Goal: Information Seeking & Learning: Learn about a topic

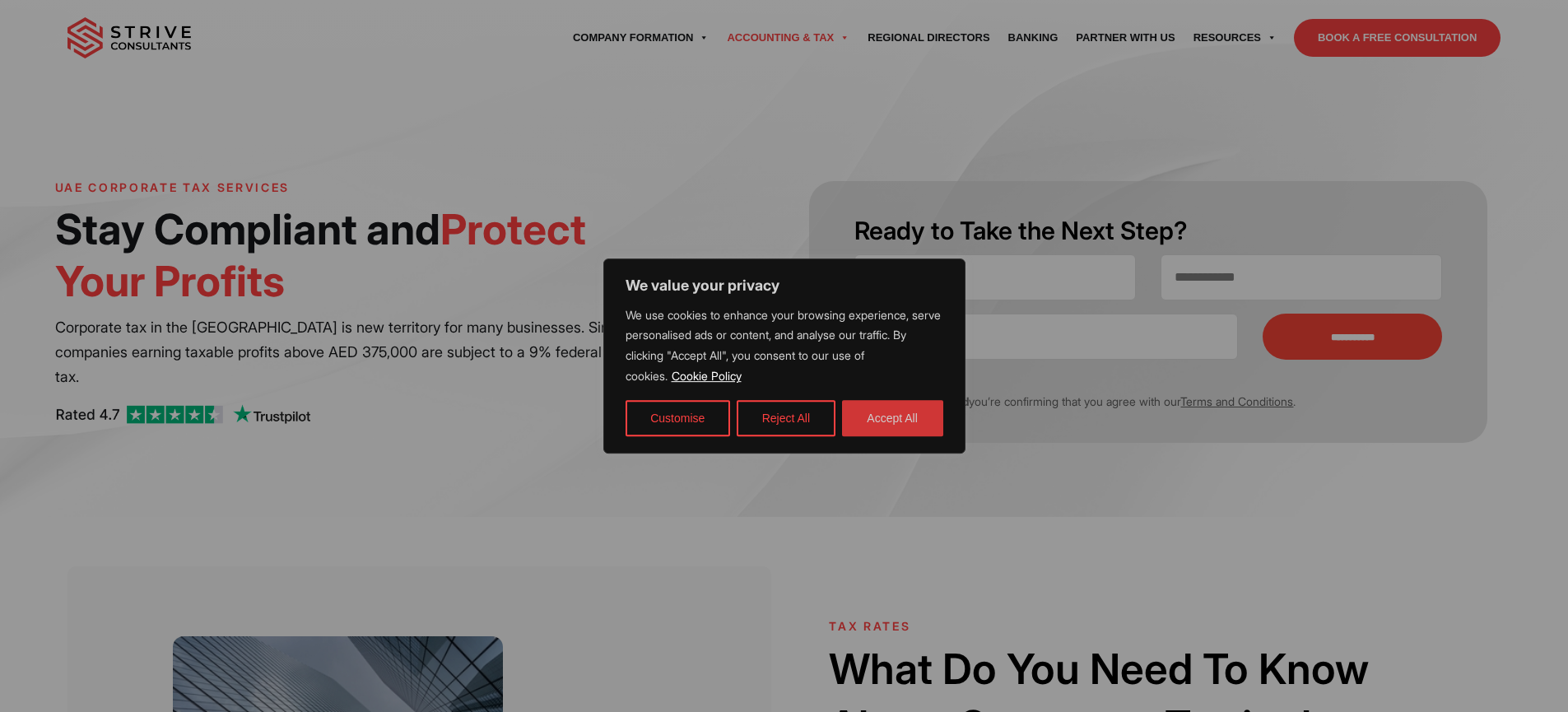
click at [922, 413] on button "Accept All" at bounding box center [892, 418] width 101 height 36
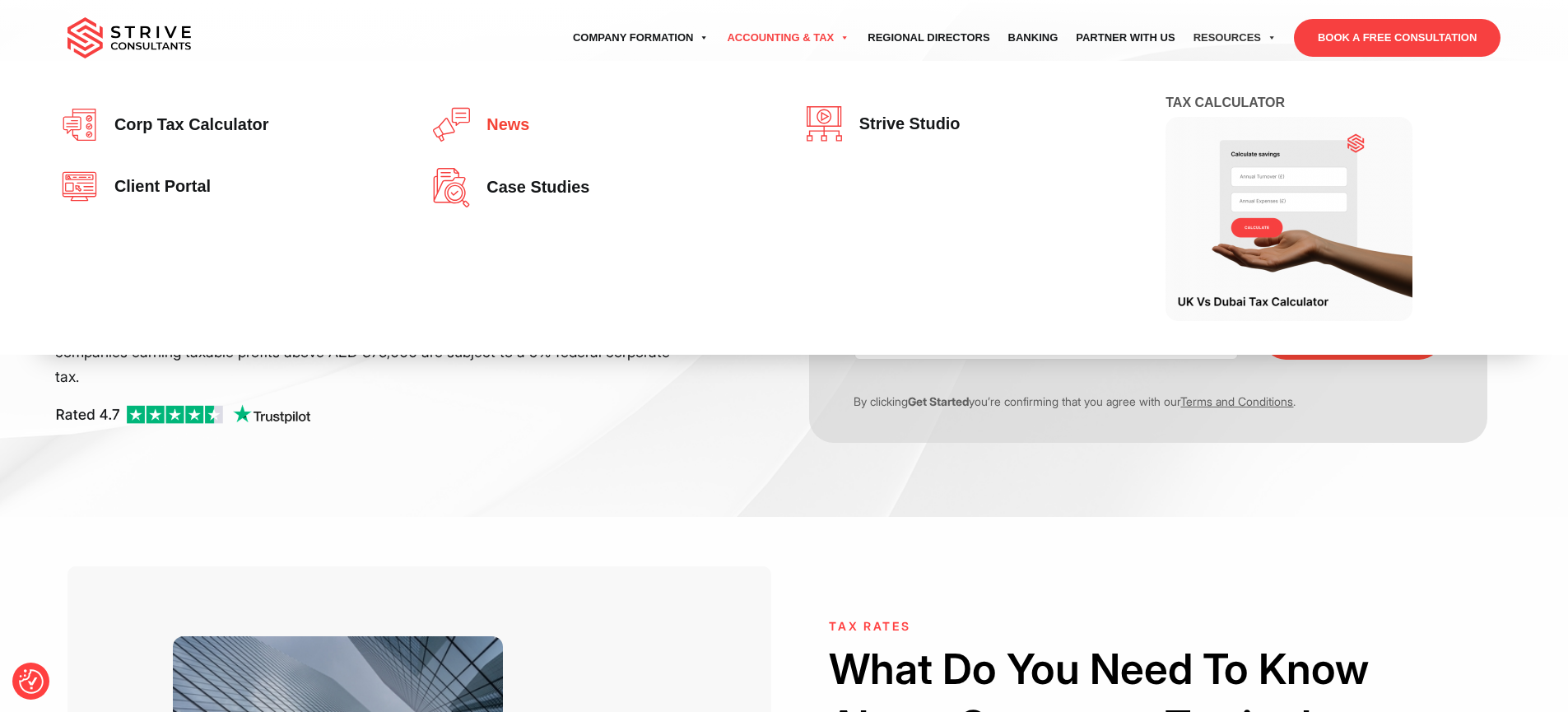
click at [501, 121] on span "News" at bounding box center [504, 125] width 51 height 19
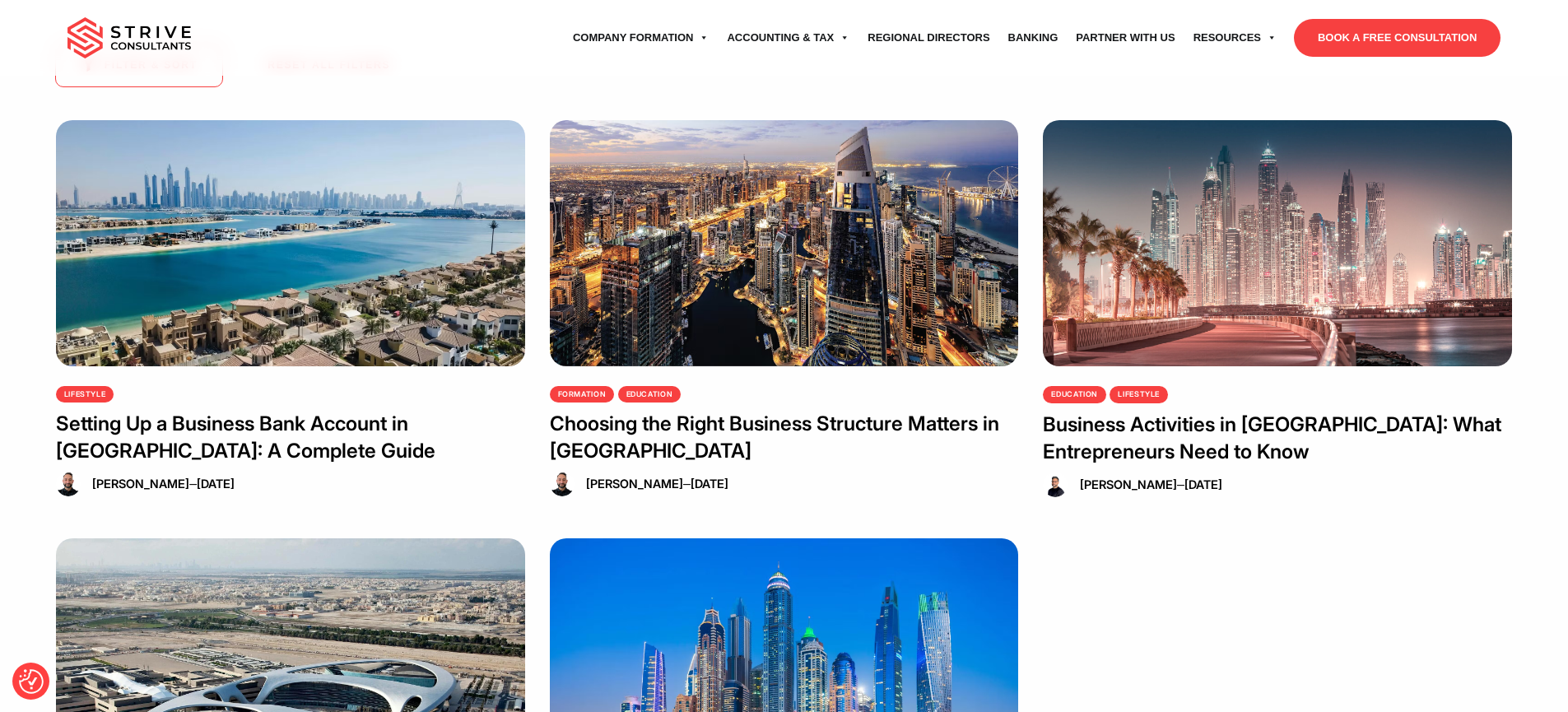
scroll to position [362, 0]
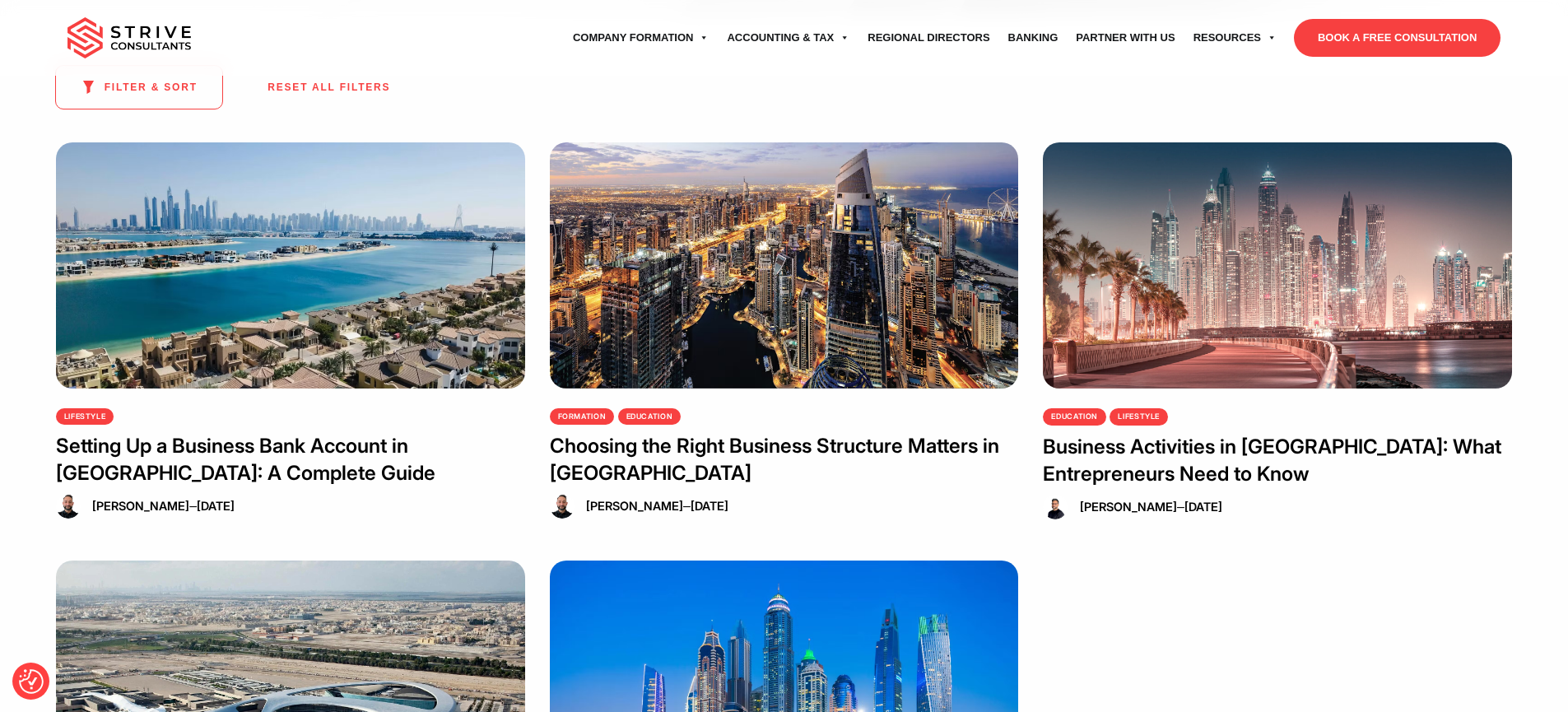
click at [897, 342] on img at bounding box center [784, 265] width 469 height 246
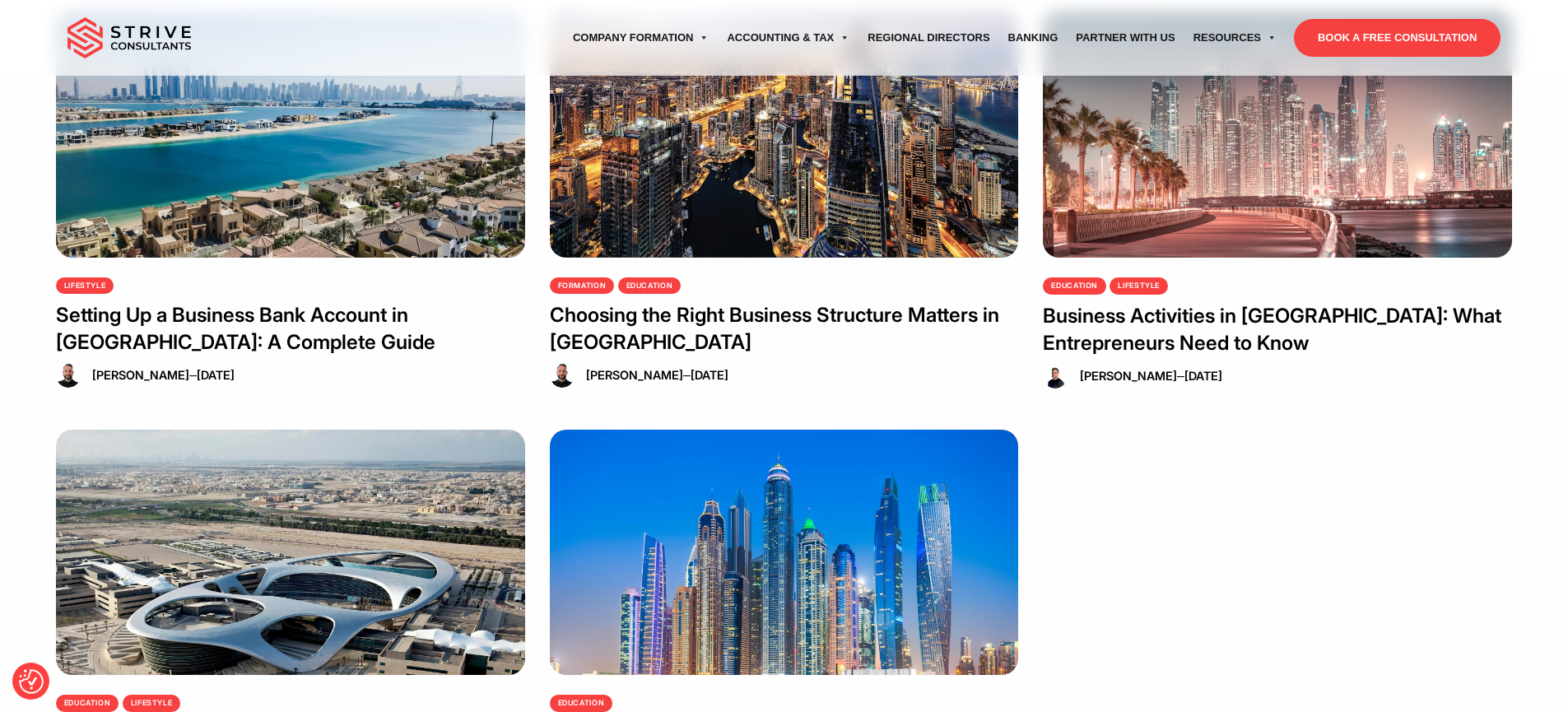
scroll to position [516, 0]
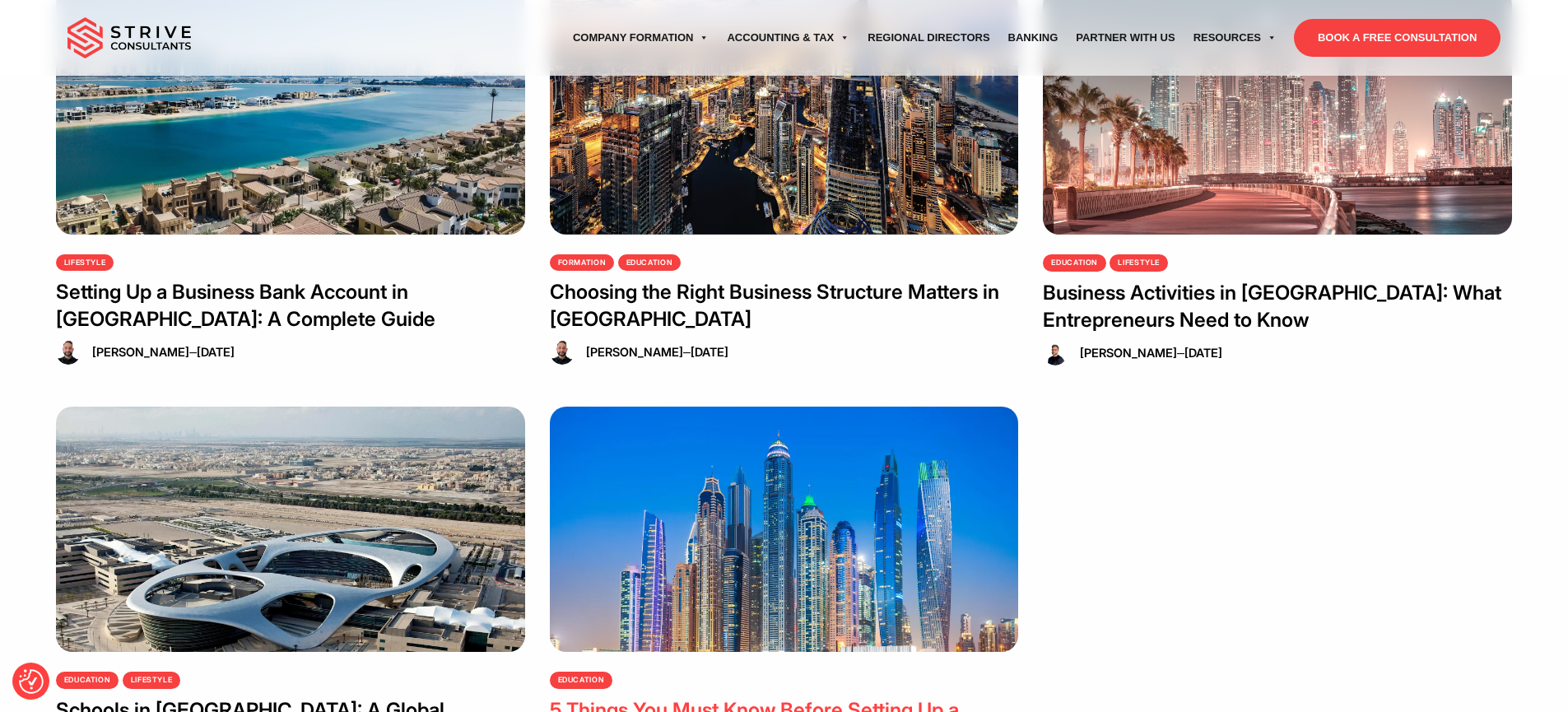
click at [845, 523] on img at bounding box center [784, 529] width 469 height 246
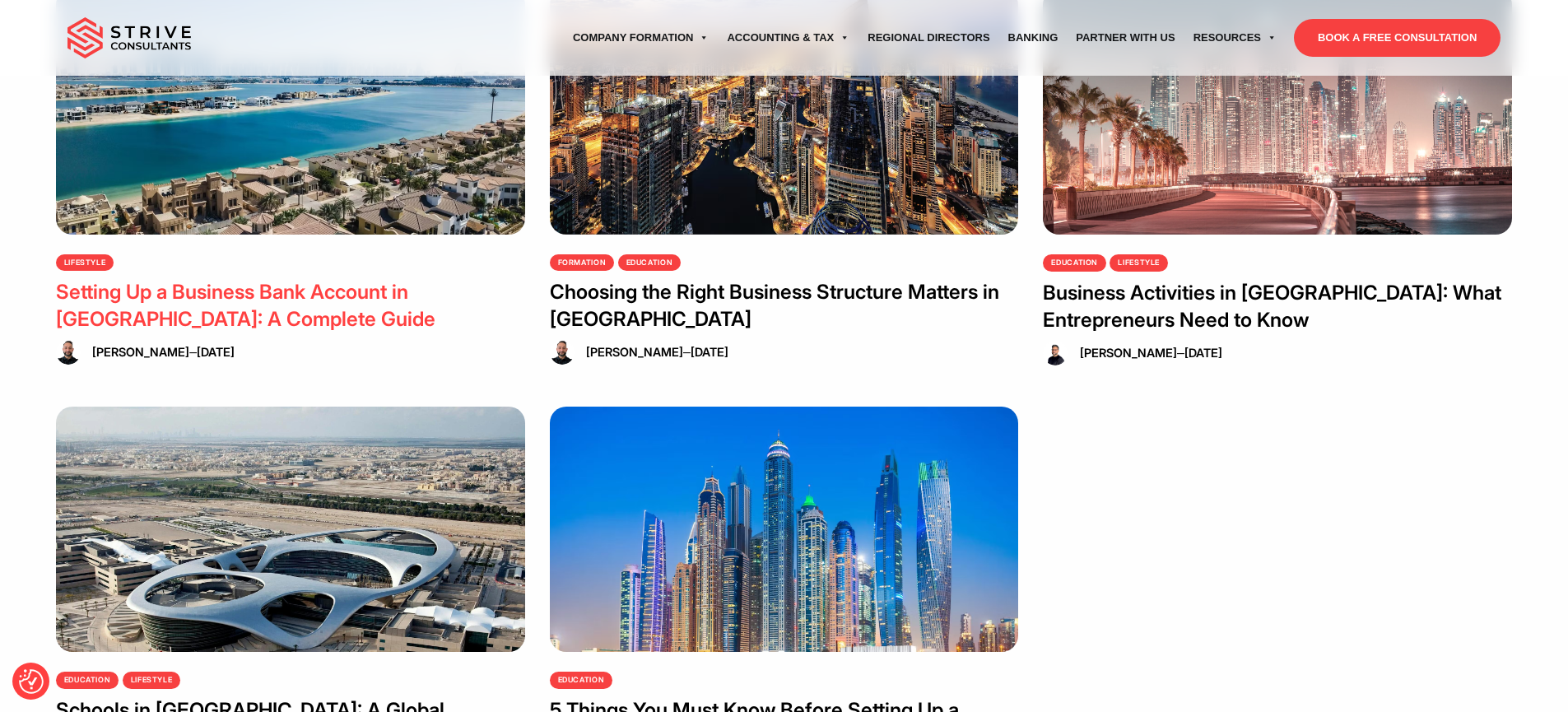
click at [266, 134] on img at bounding box center [290, 111] width 469 height 246
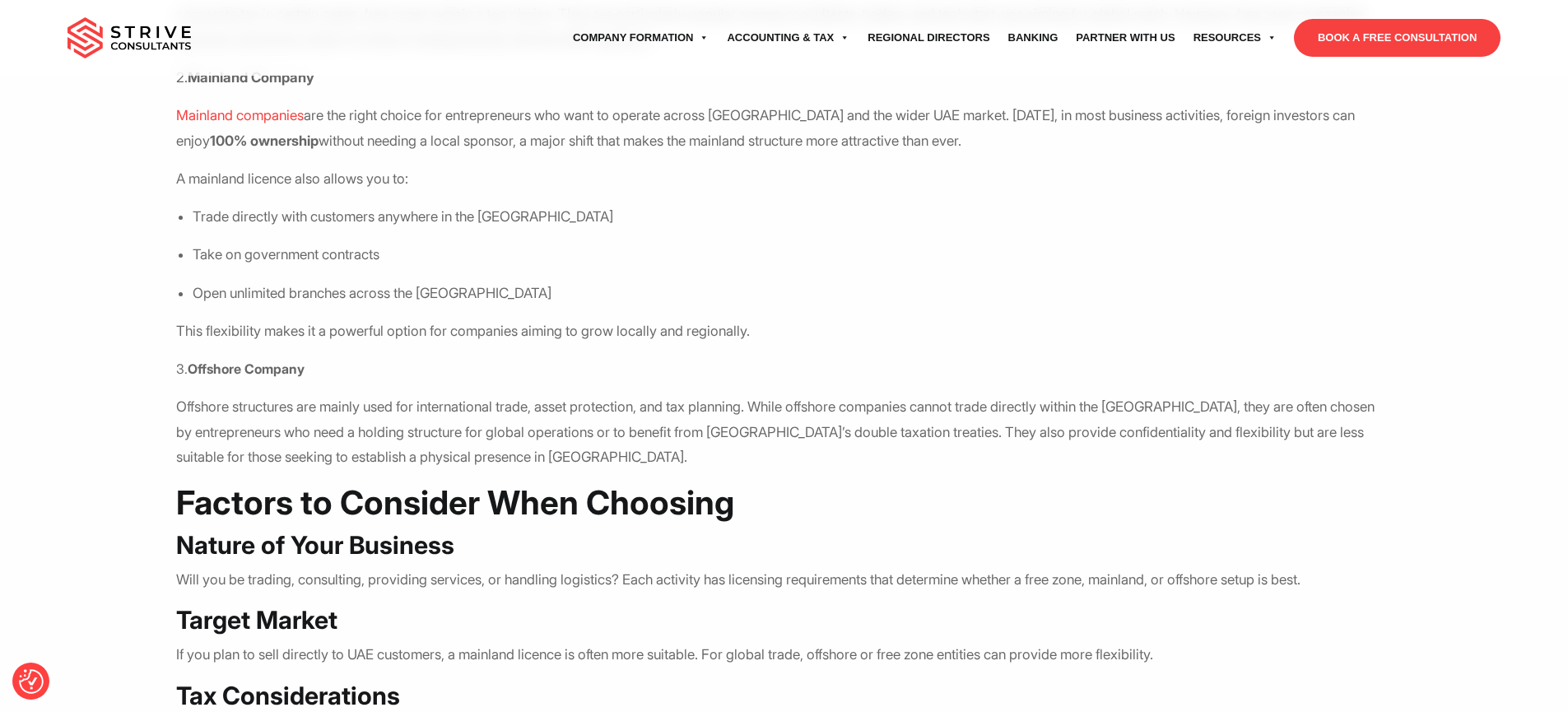
scroll to position [529, 0]
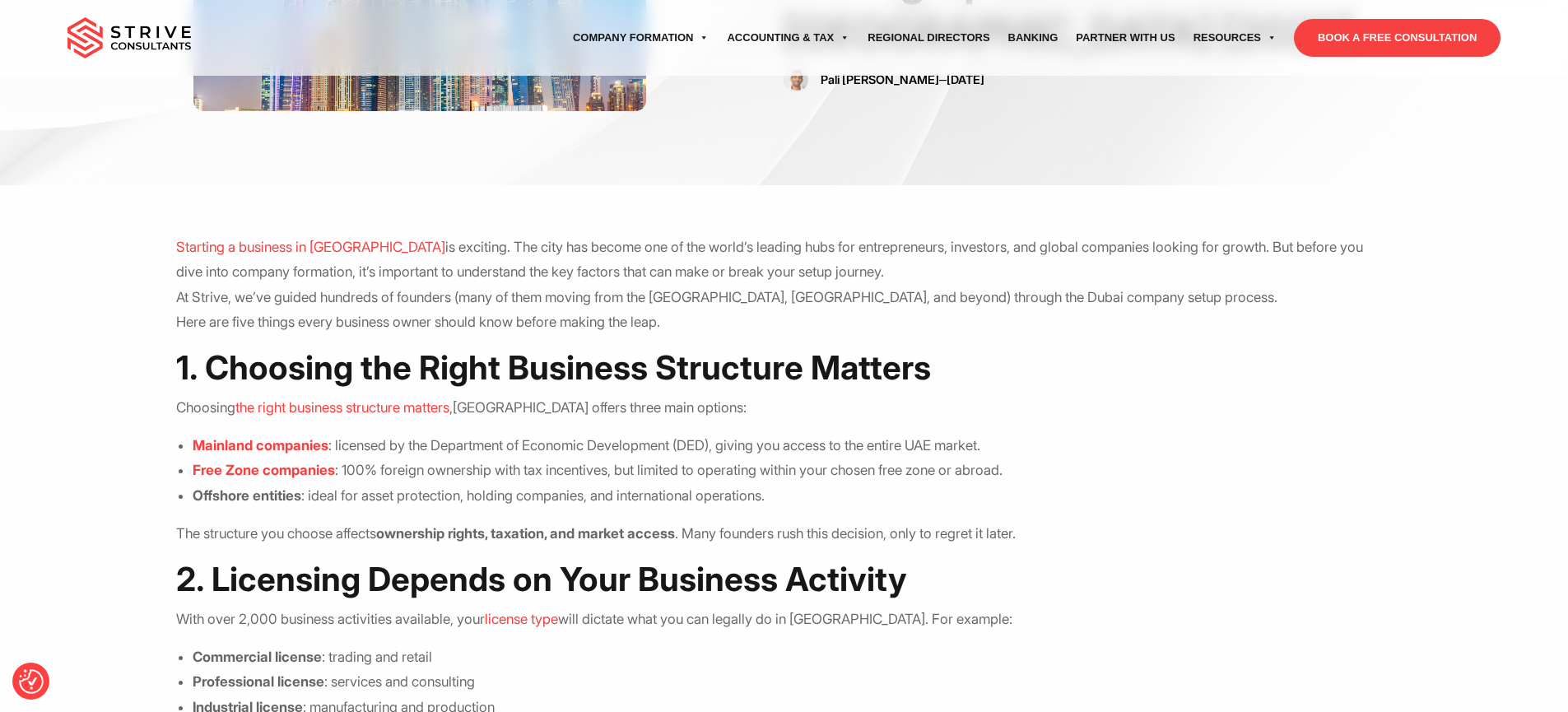
scroll to position [187, 0]
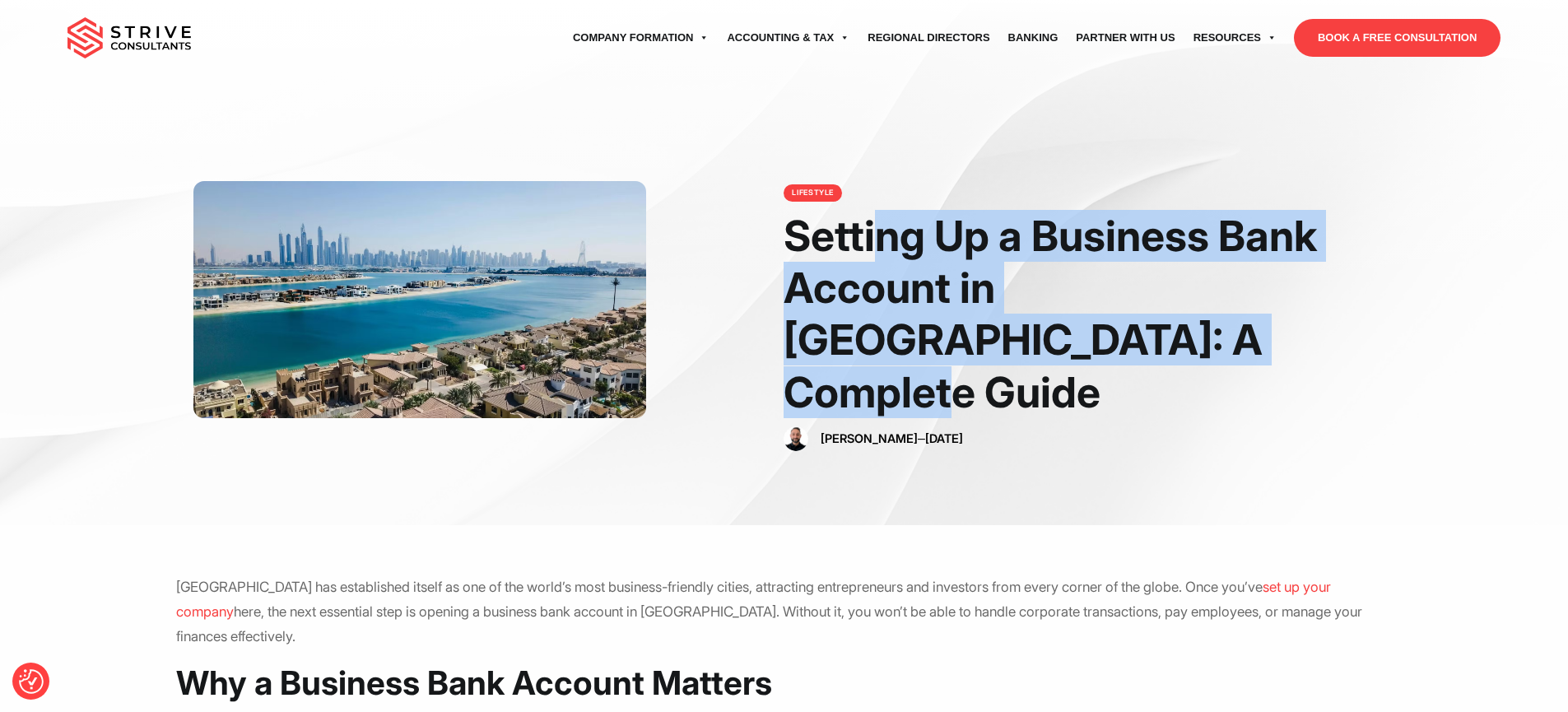
drag, startPoint x: 921, startPoint y: 345, endPoint x: 789, endPoint y: 256, distance: 159.2
click at [789, 256] on h1 "Setting Up a Business Bank Account in [GEOGRAPHIC_DATA]: A Complete Guide" at bounding box center [1097, 313] width 628 height 209
copy h1 "Setting Up a Business Bank Account in [GEOGRAPHIC_DATA]: A Complete Guide"
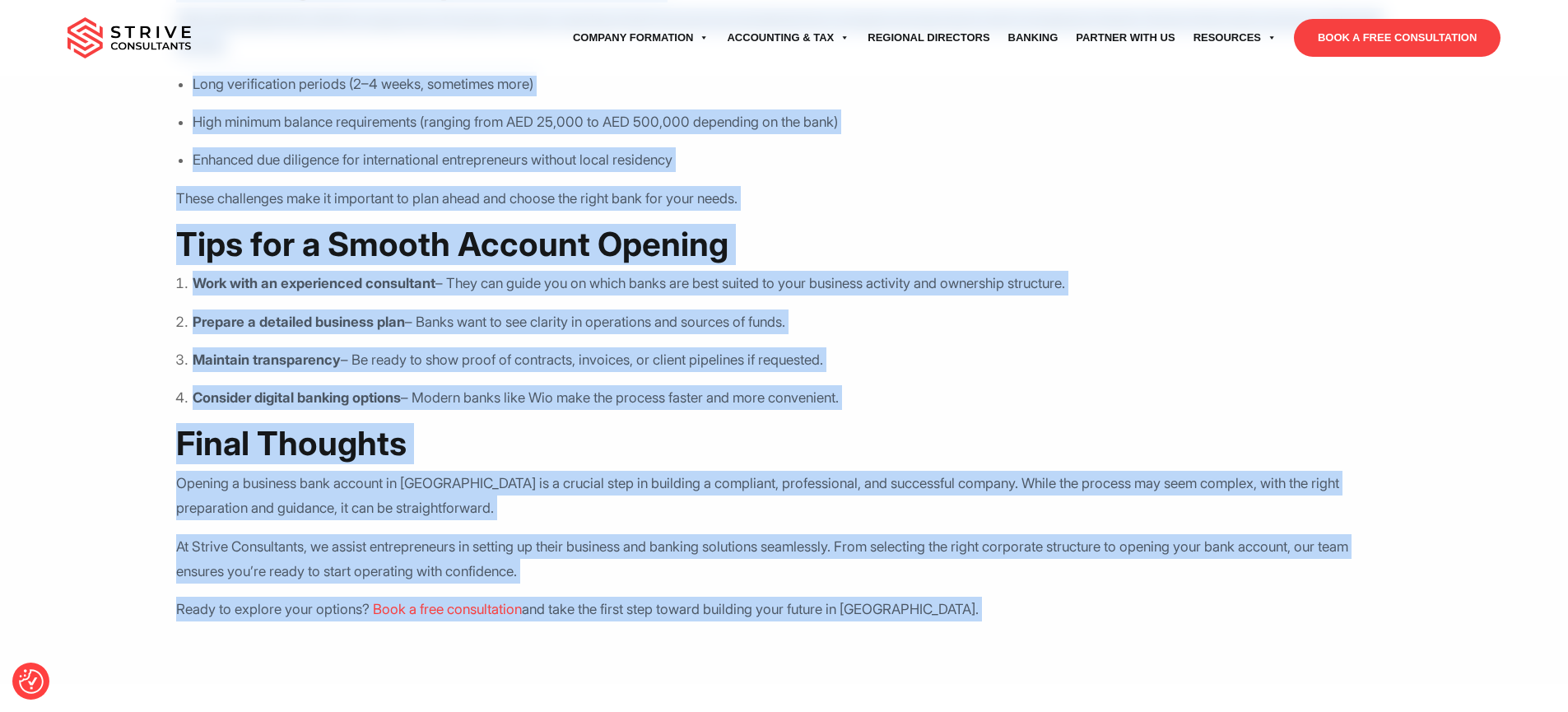
scroll to position [1583, 0]
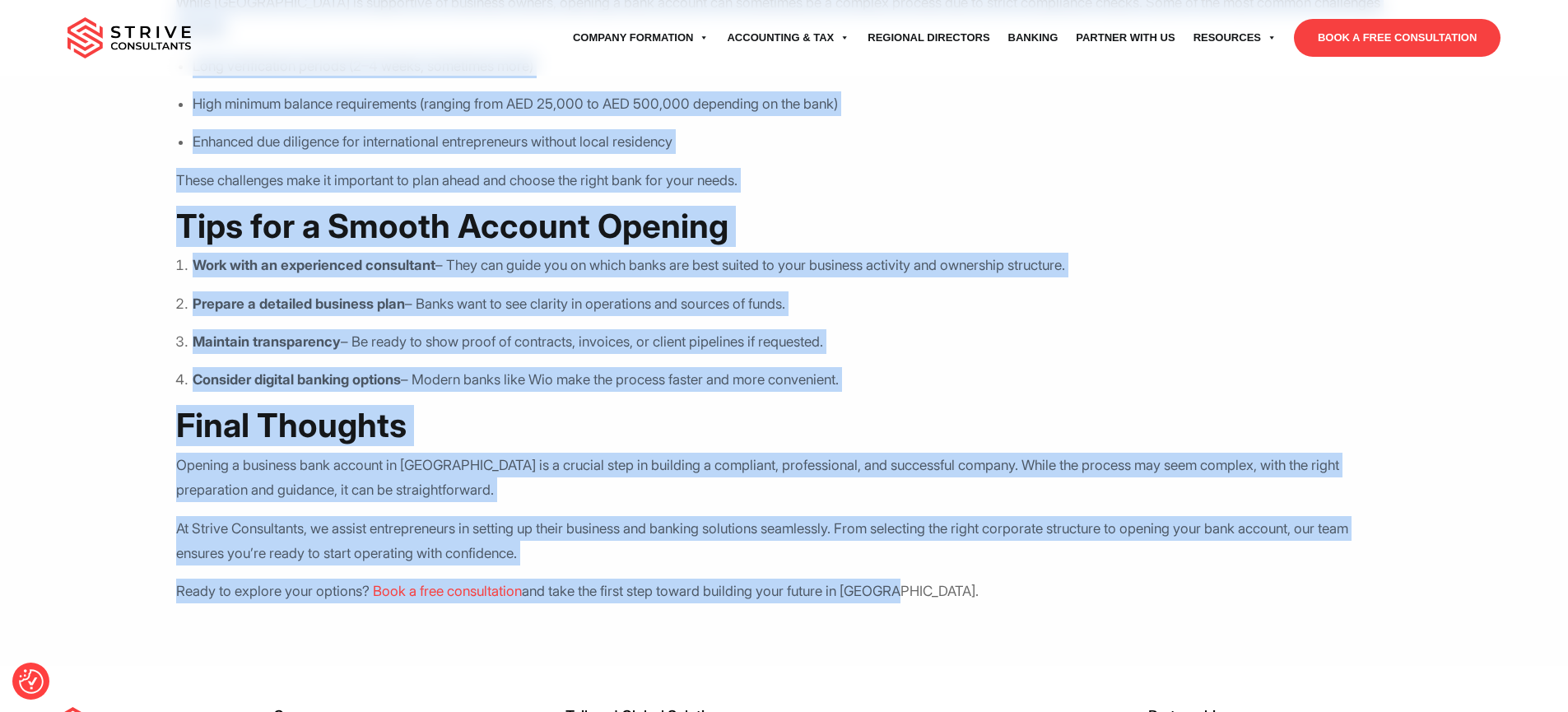
drag, startPoint x: 177, startPoint y: 227, endPoint x: 993, endPoint y: 549, distance: 877.2
copy div "Lorem ips dolorsitame consec ad eli se doe tempo’i utla etdolore-magnaali enima…"
